Goal: Information Seeking & Learning: Learn about a topic

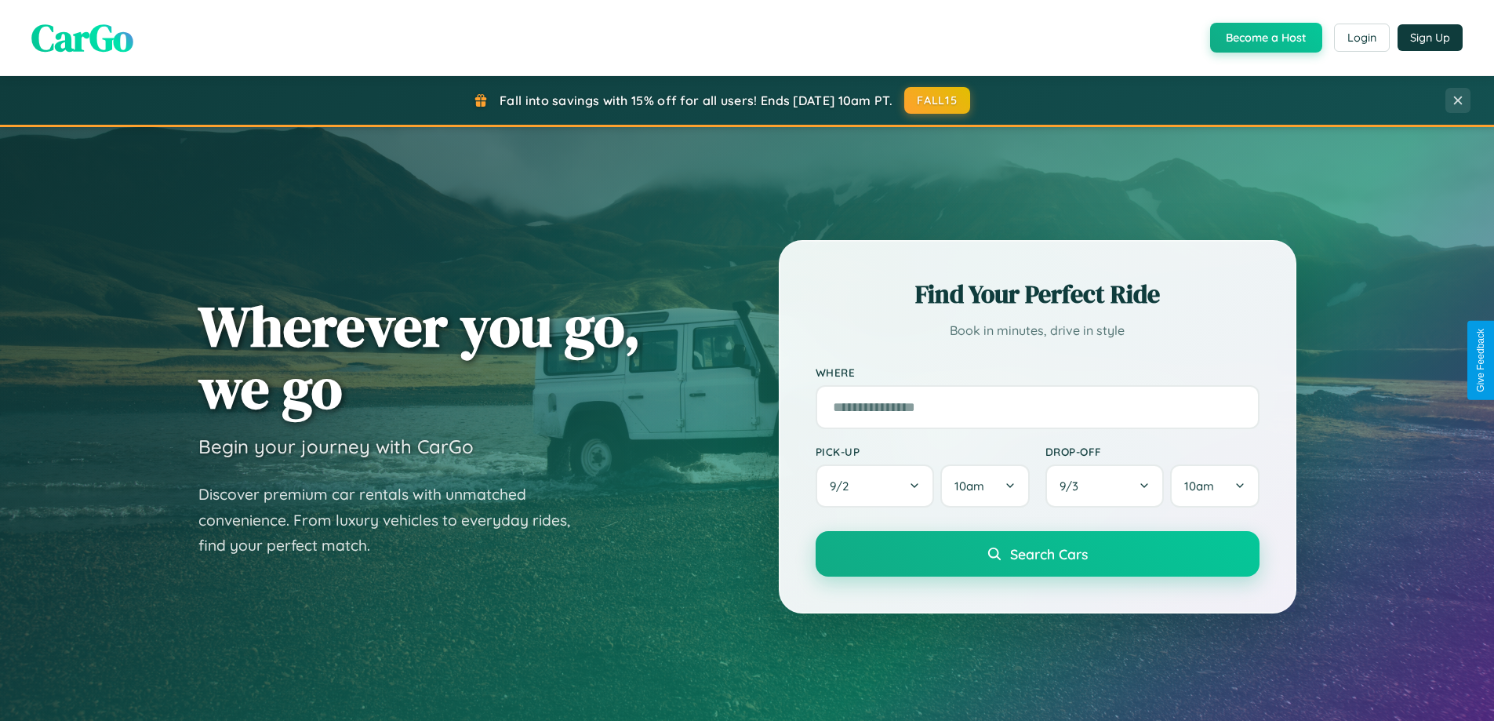
scroll to position [676, 0]
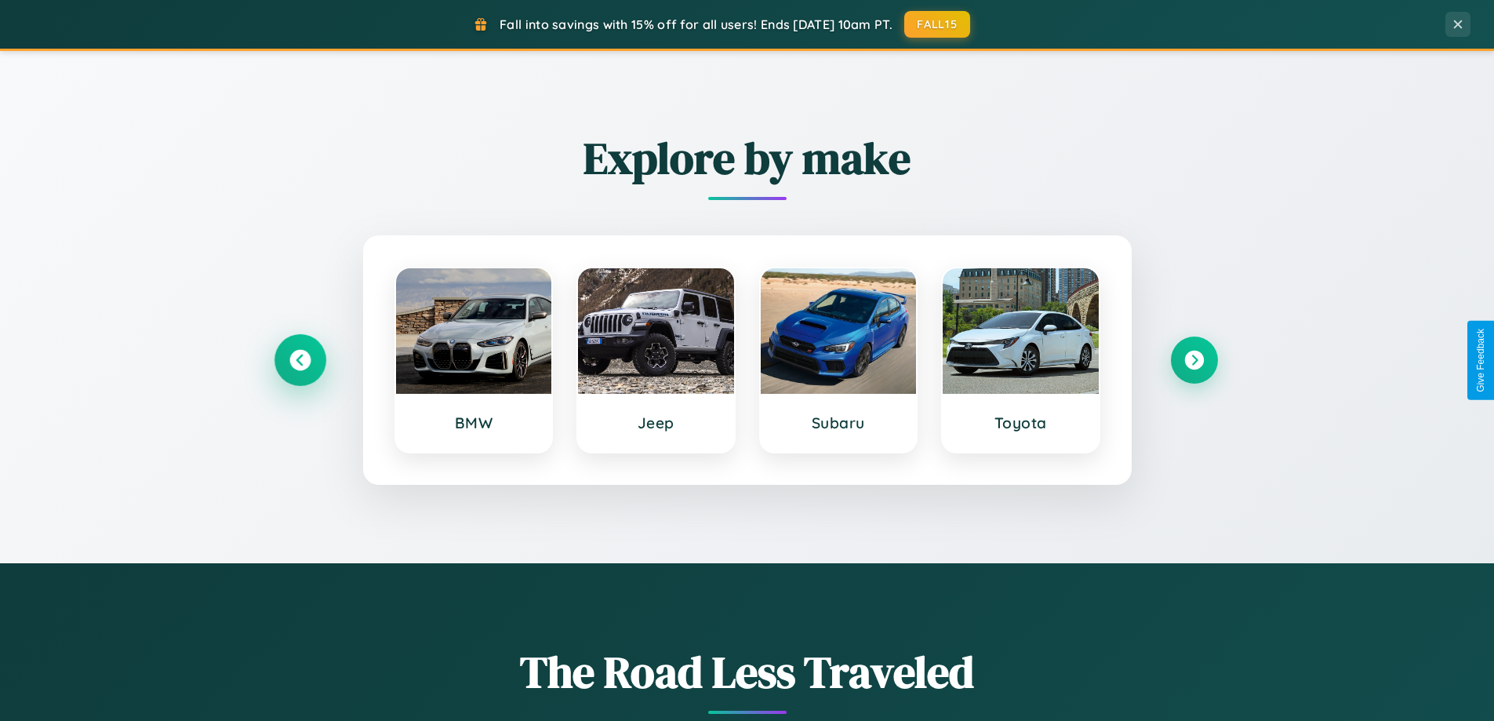
click at [300, 360] on icon at bounding box center [299, 360] width 21 height 21
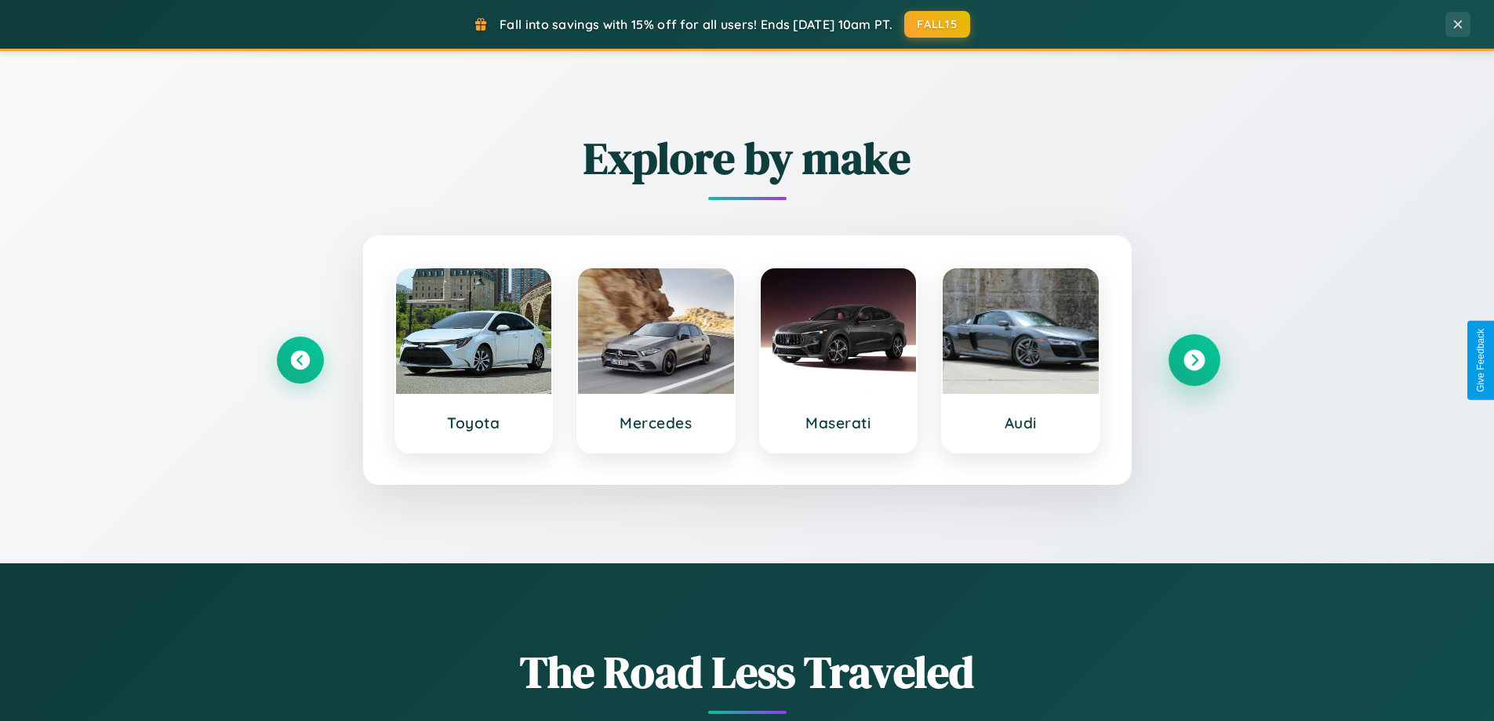
click at [1194, 360] on icon at bounding box center [1194, 360] width 21 height 21
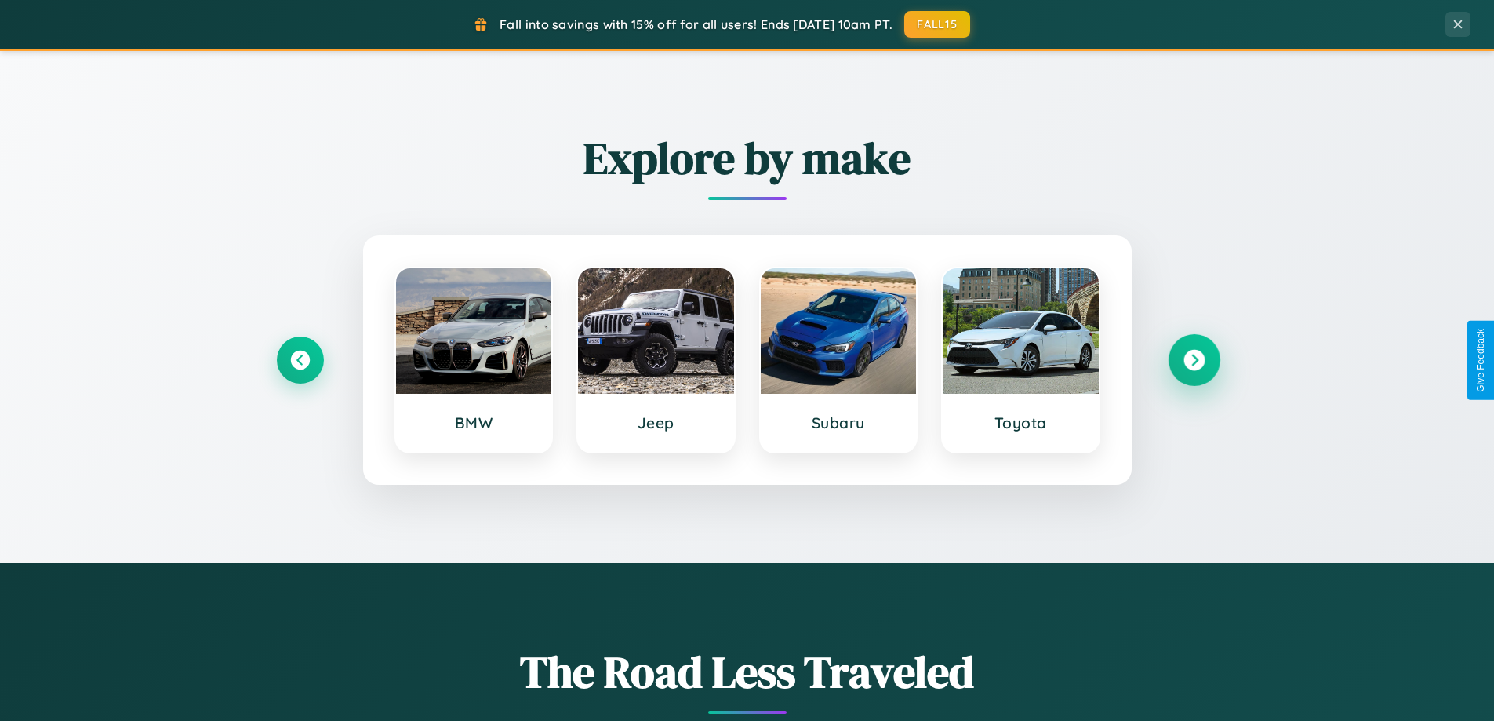
click at [1194, 360] on icon at bounding box center [1194, 360] width 21 height 21
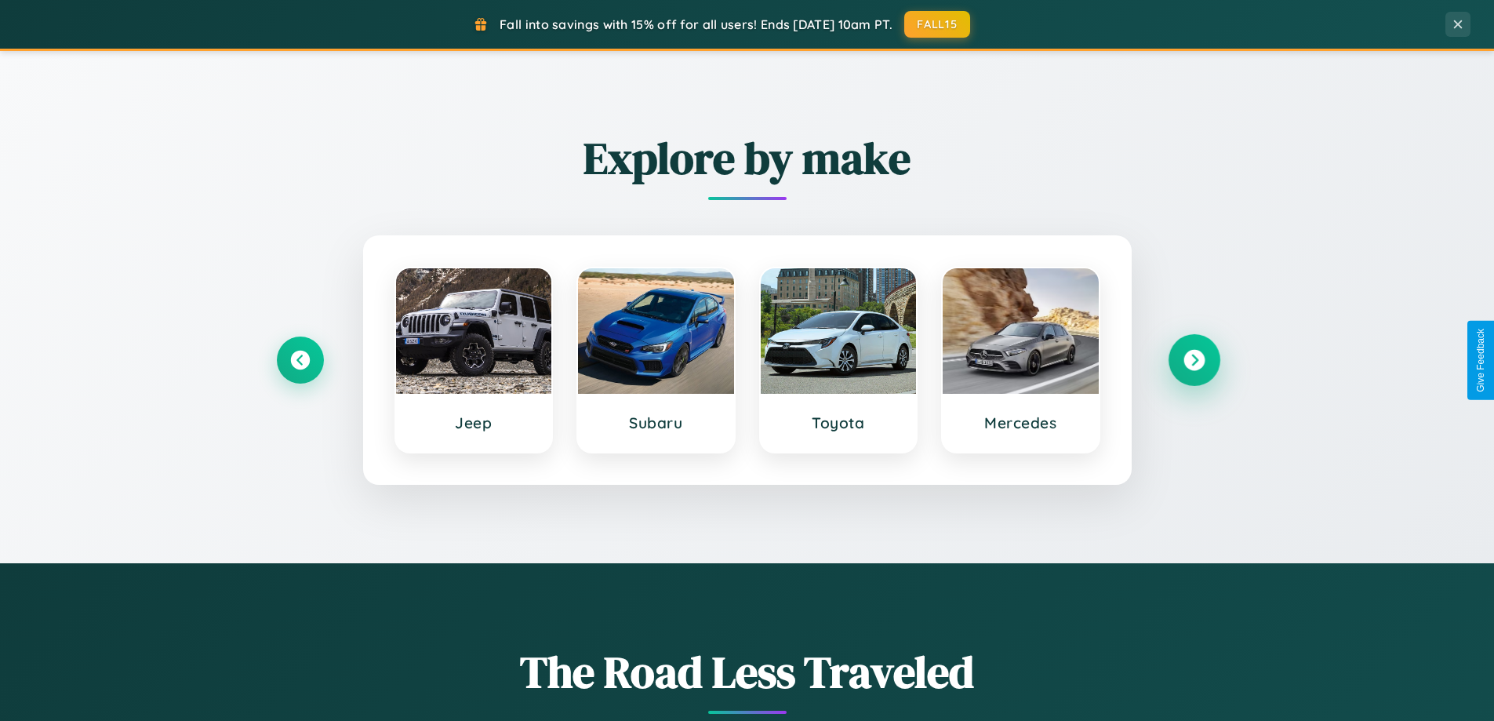
click at [1194, 360] on icon at bounding box center [1194, 360] width 21 height 21
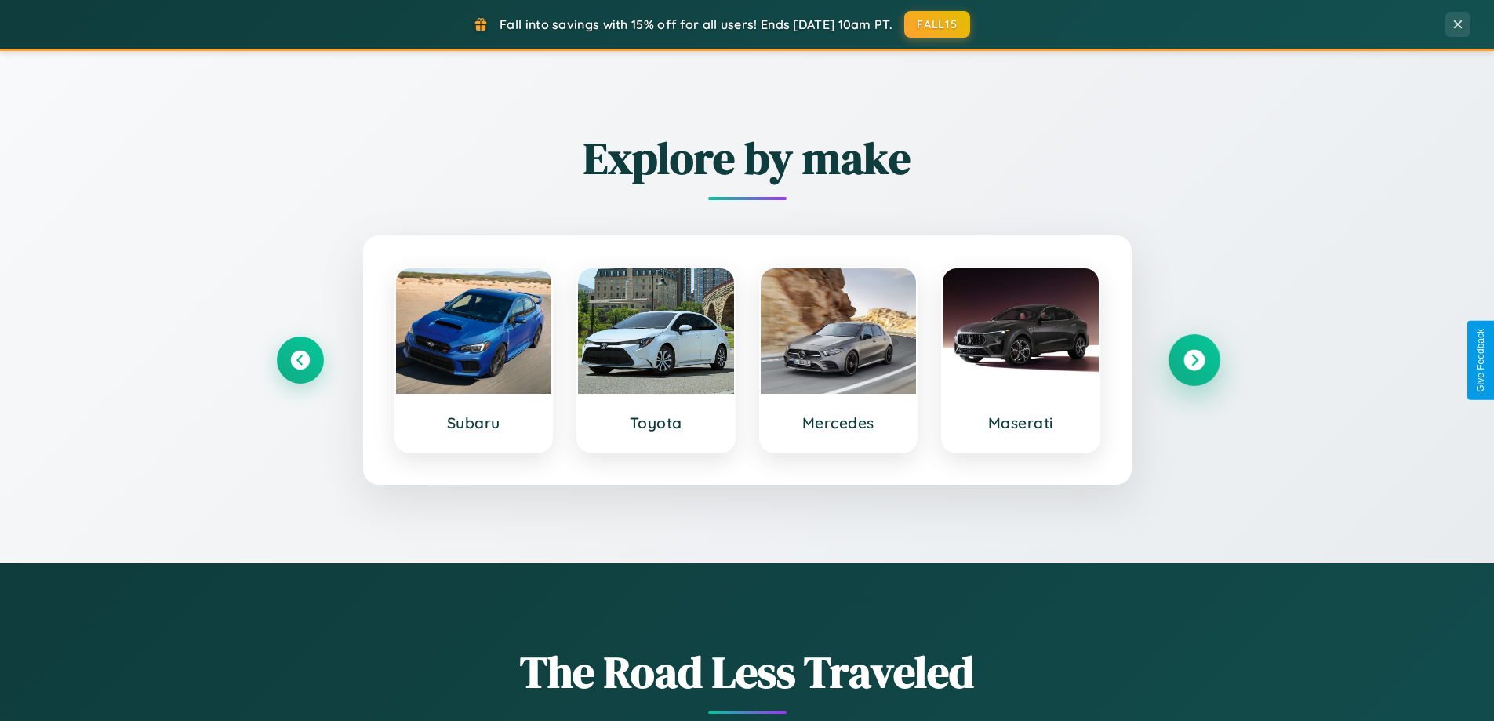
click at [1194, 360] on icon at bounding box center [1194, 360] width 21 height 21
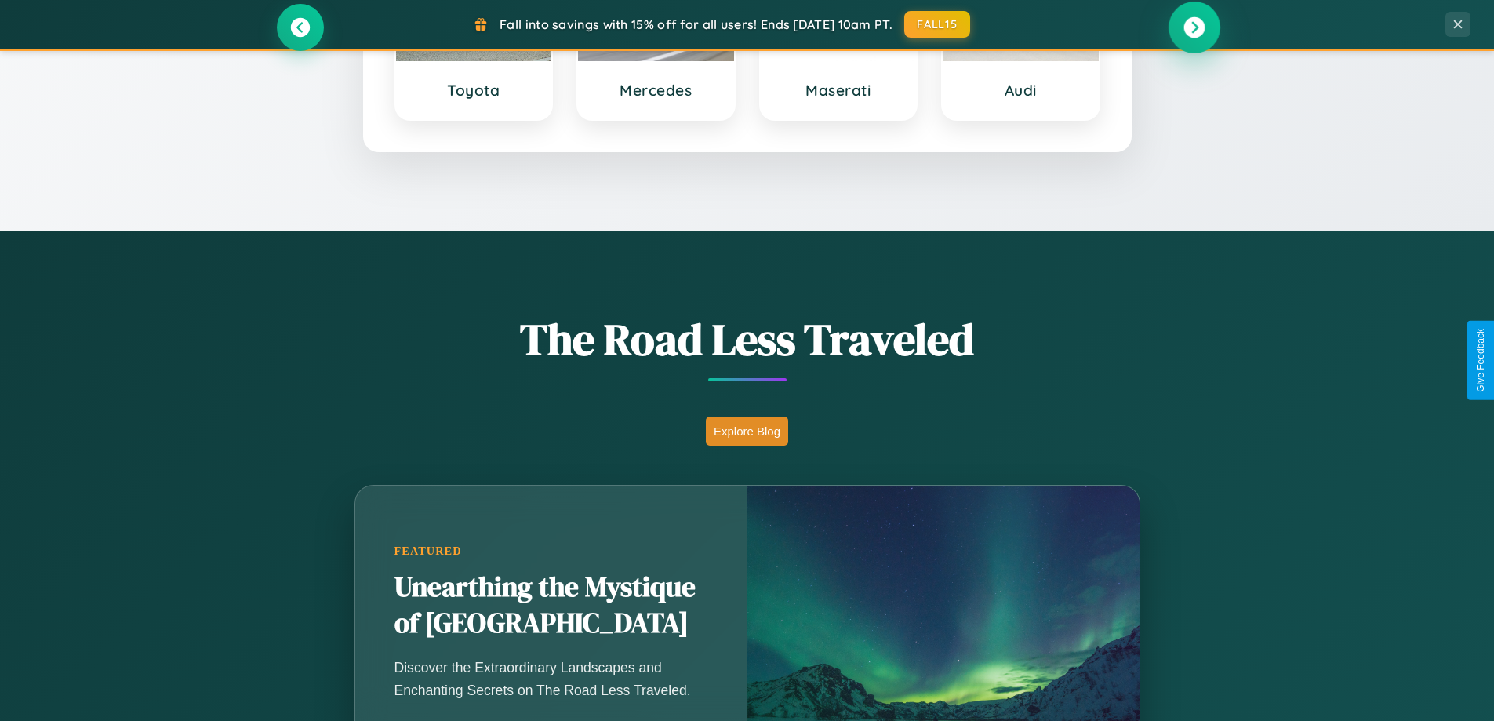
scroll to position [3019, 0]
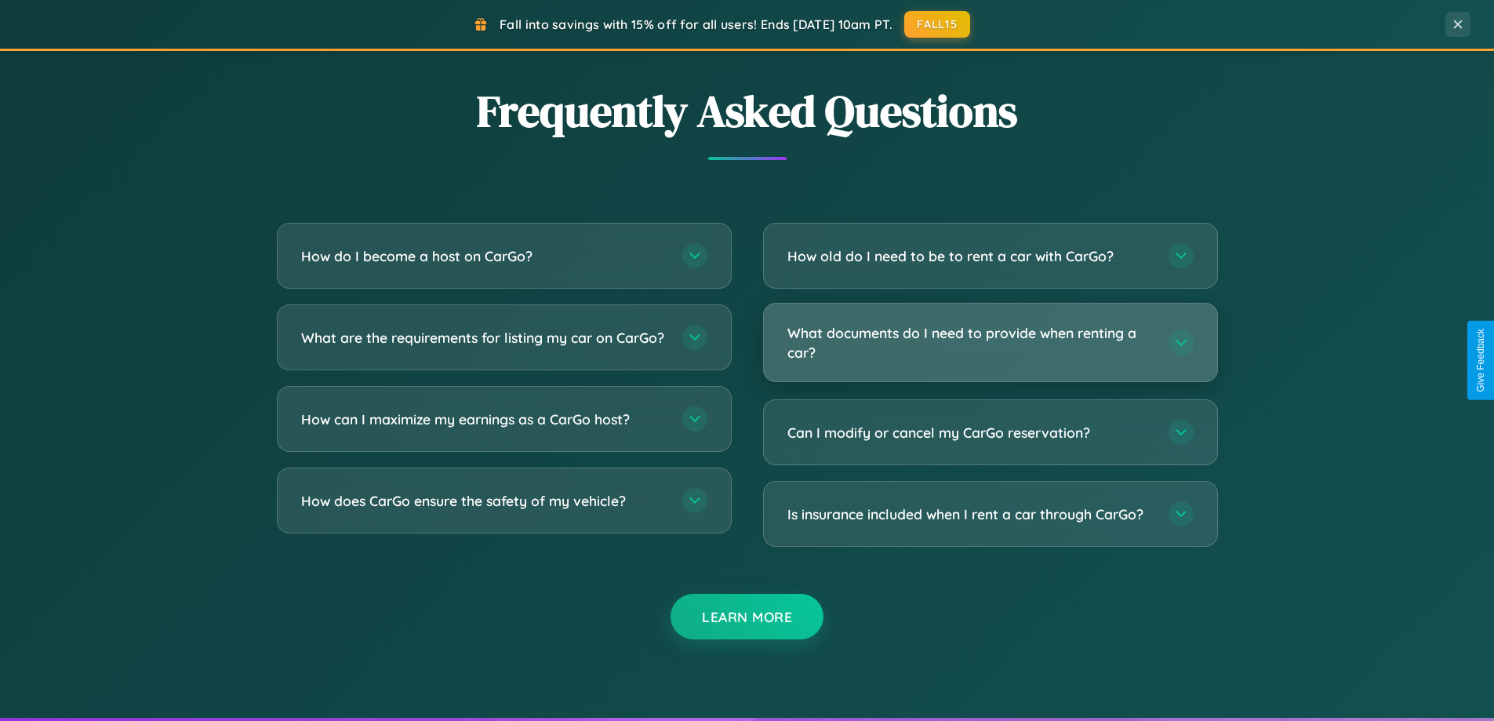
click at [990, 342] on h3 "What documents do I need to provide when renting a car?" at bounding box center [971, 342] width 366 height 38
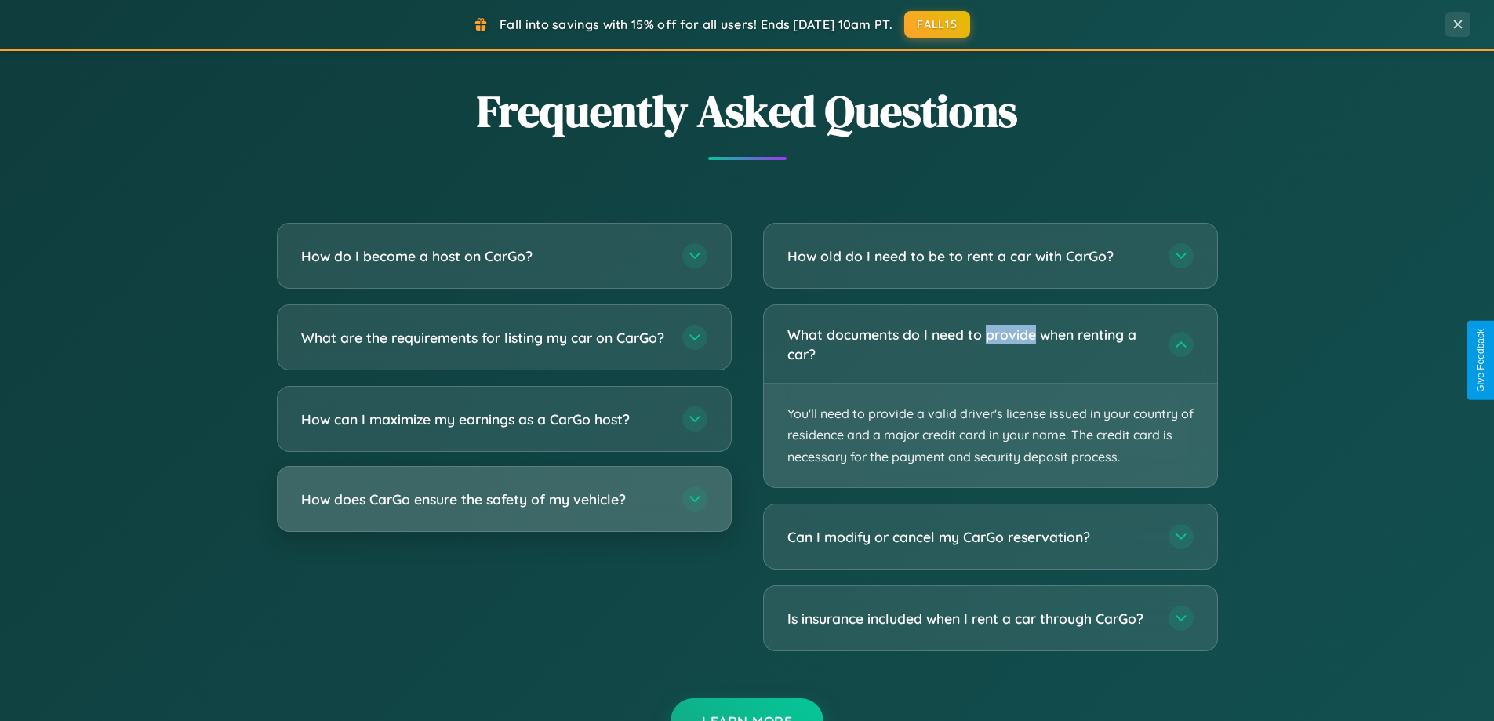
click at [504, 509] on h3 "How does CarGo ensure the safety of my vehicle?" at bounding box center [484, 500] width 366 height 20
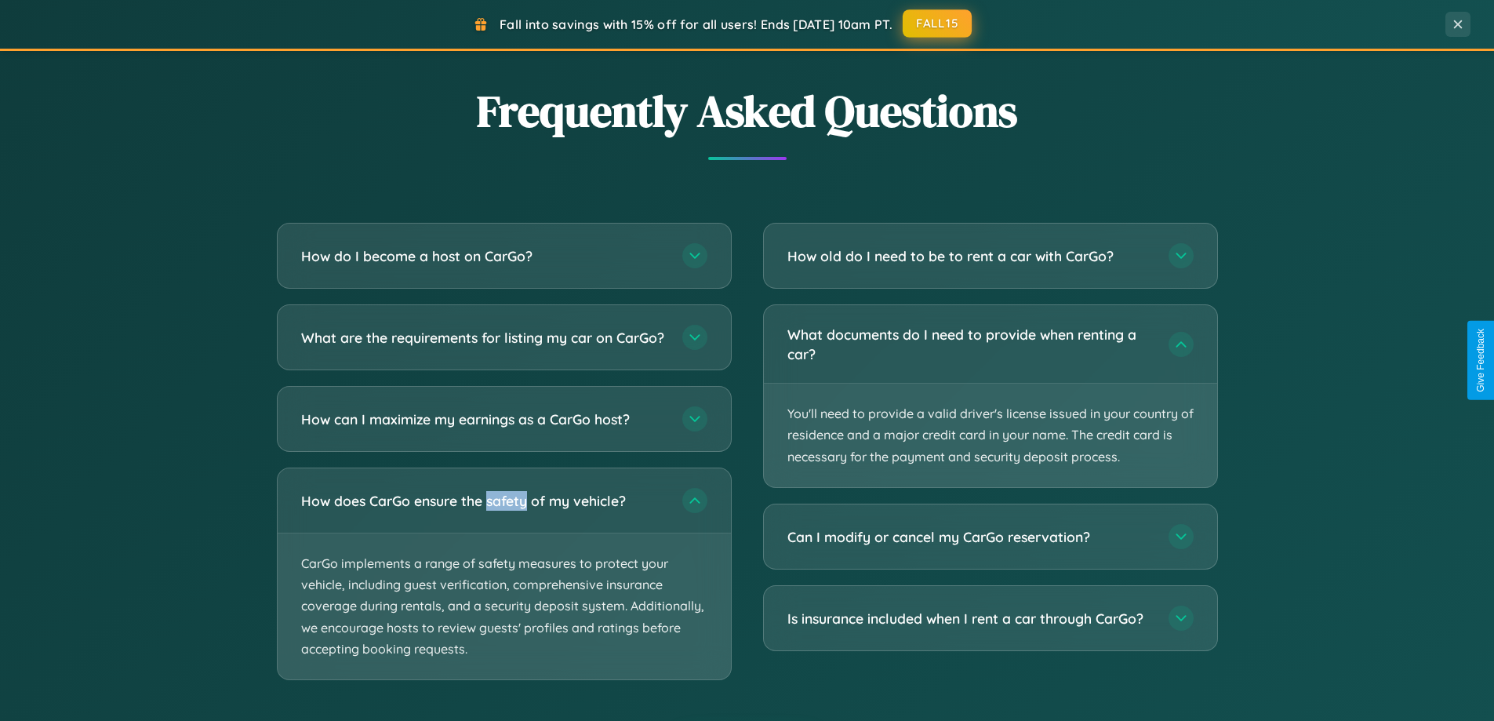
click at [938, 24] on button "FALL15" at bounding box center [937, 23] width 69 height 28
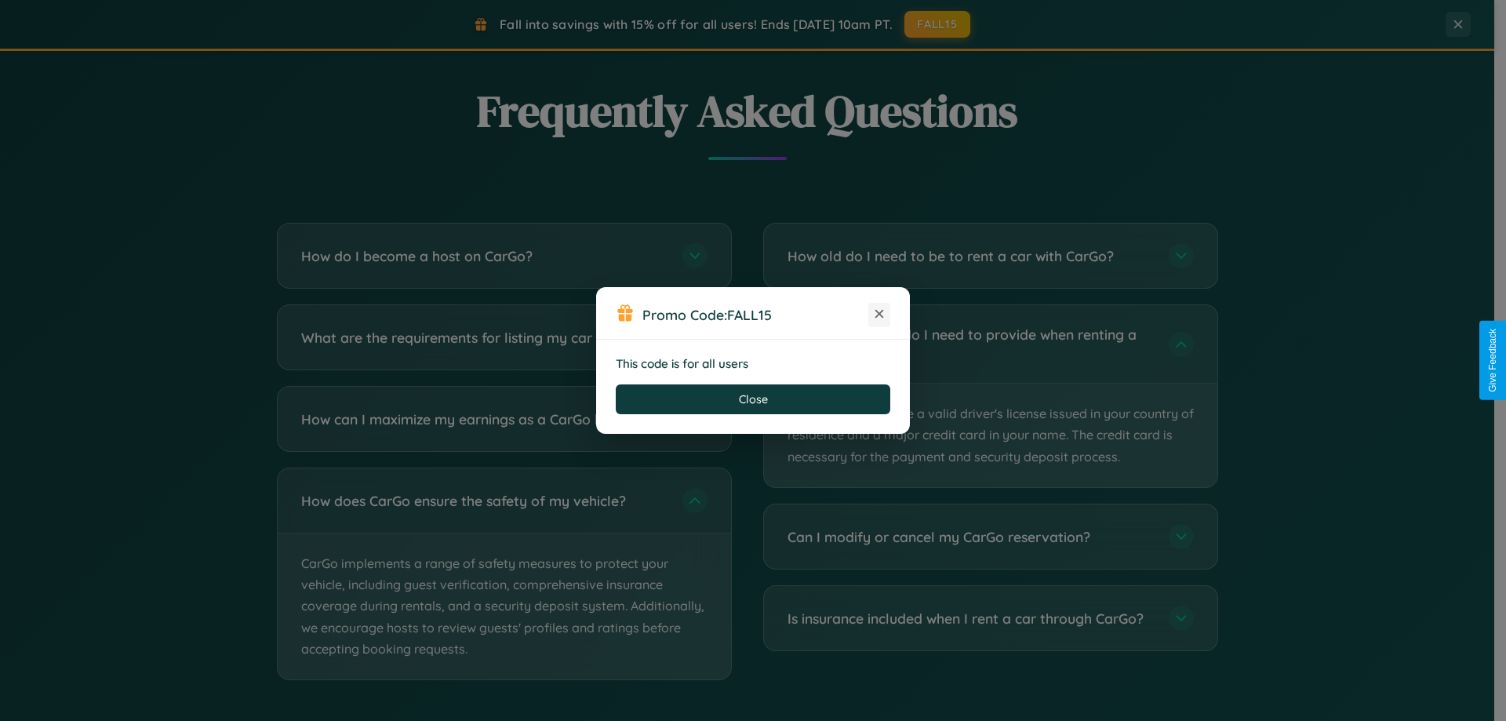
click at [879, 315] on icon at bounding box center [880, 314] width 16 height 16
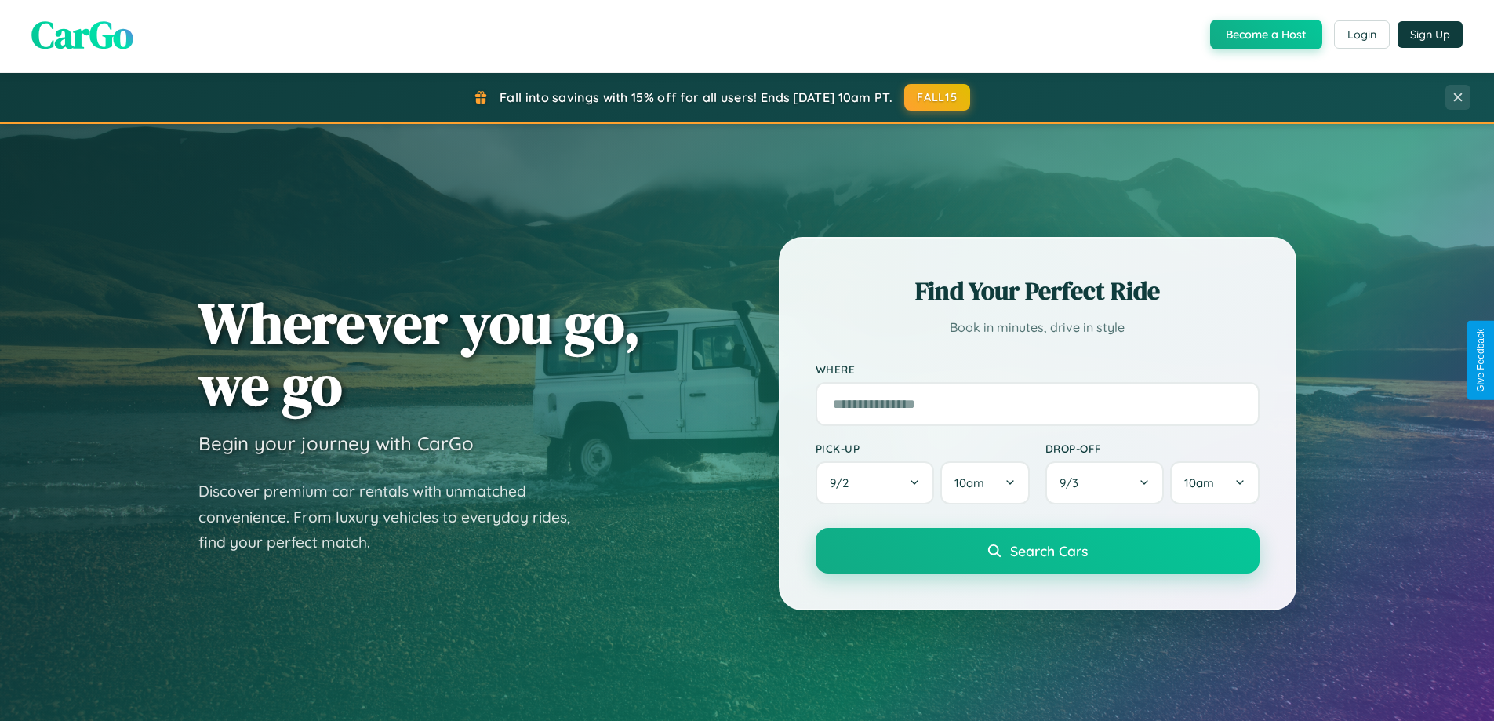
scroll to position [0, 0]
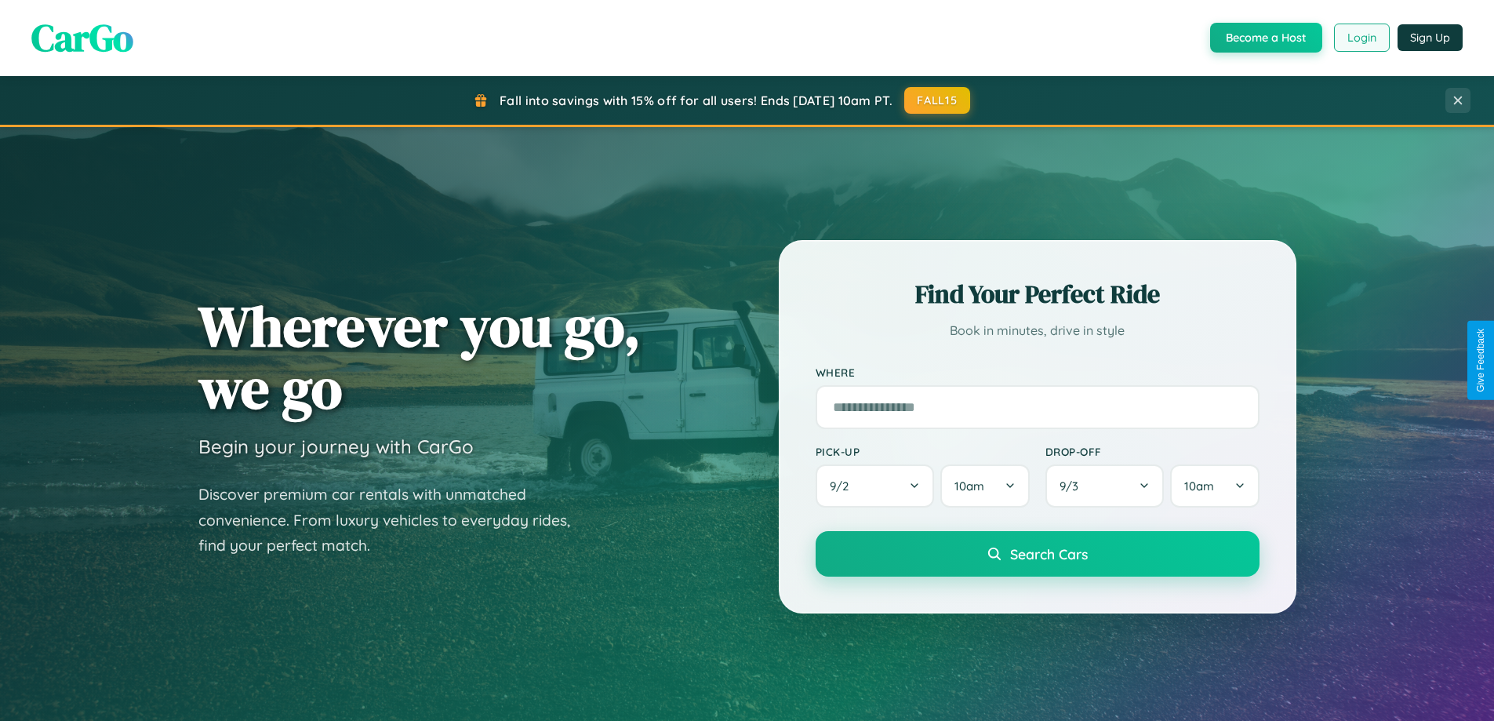
click at [1361, 38] on button "Login" at bounding box center [1362, 38] width 56 height 28
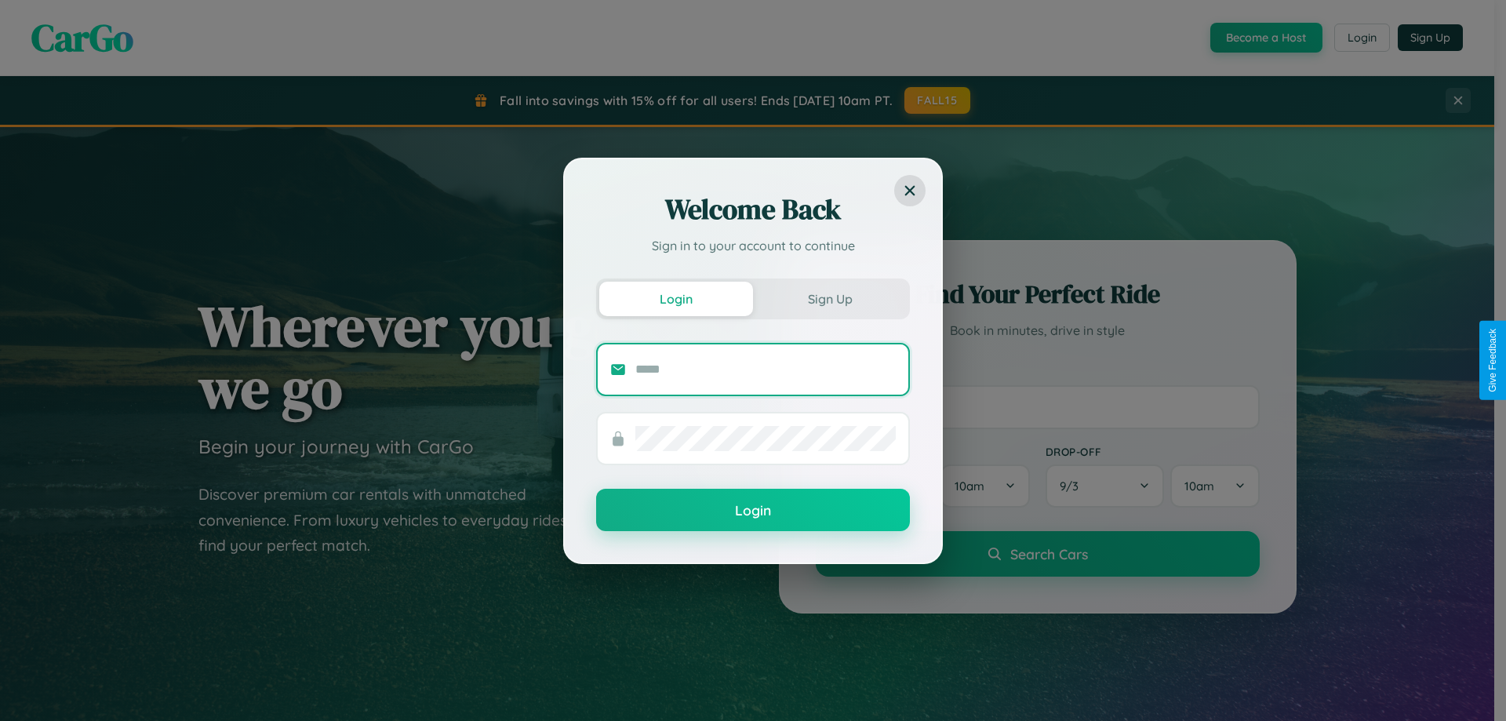
click at [766, 369] on input "text" at bounding box center [765, 369] width 260 height 25
type input "**********"
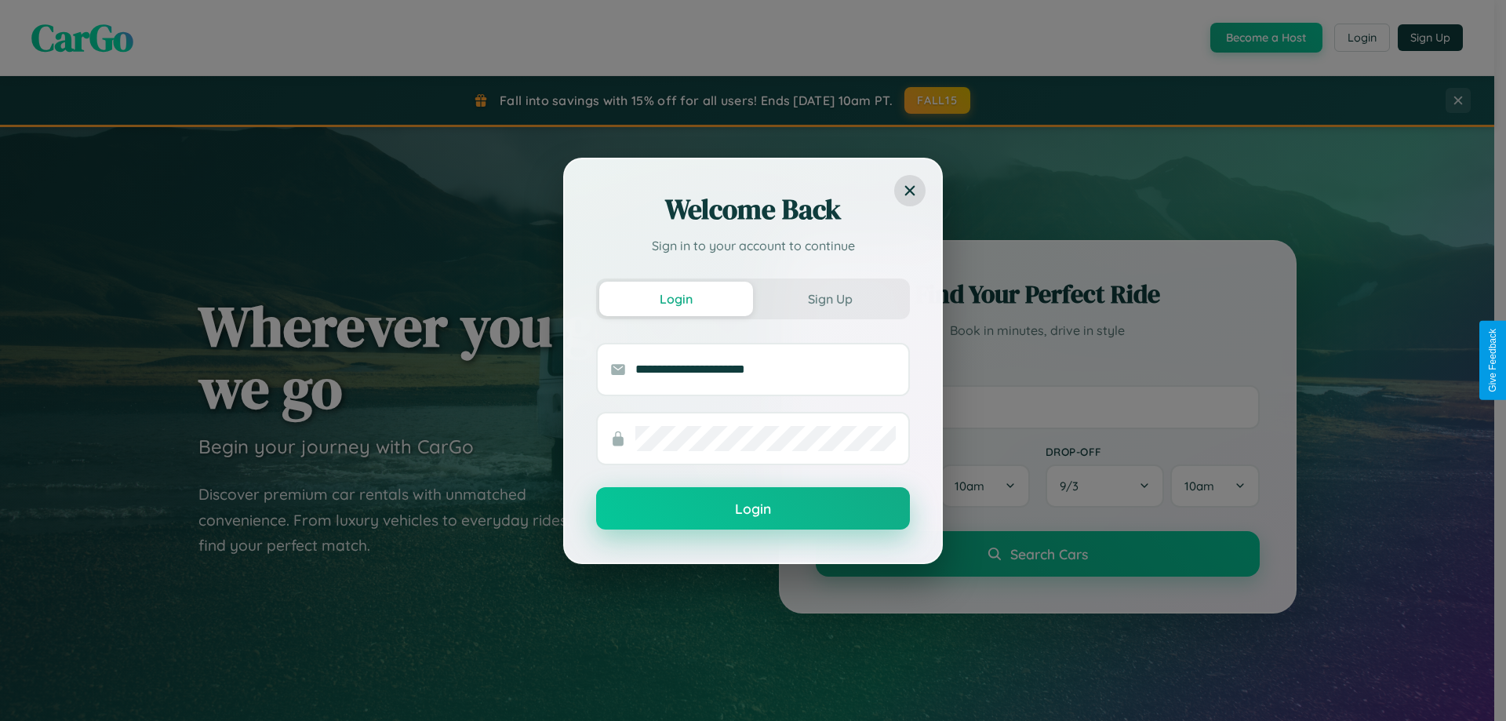
click at [753, 509] on button "Login" at bounding box center [753, 508] width 314 height 42
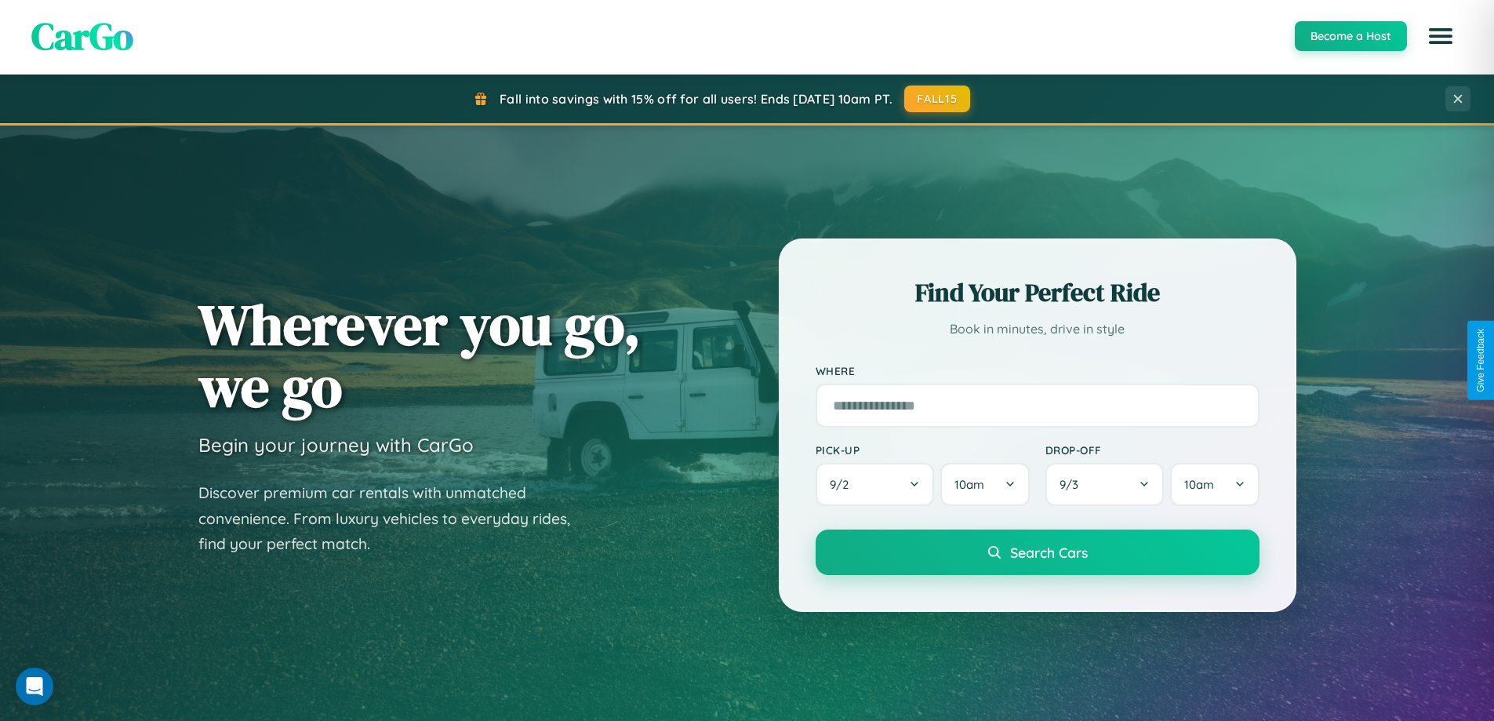
scroll to position [46, 0]
